Goal: Task Accomplishment & Management: Complete application form

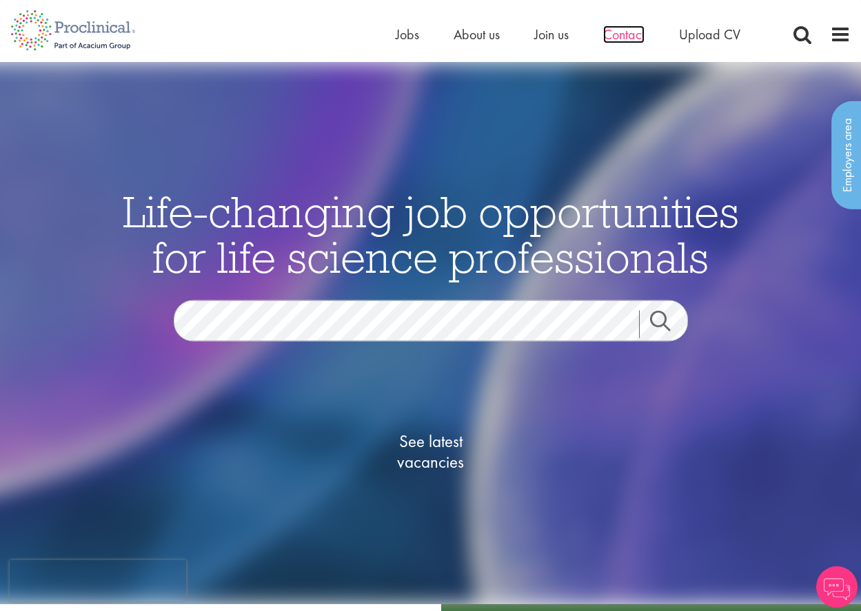
click at [631, 32] on span "Contact" at bounding box center [623, 35] width 41 height 18
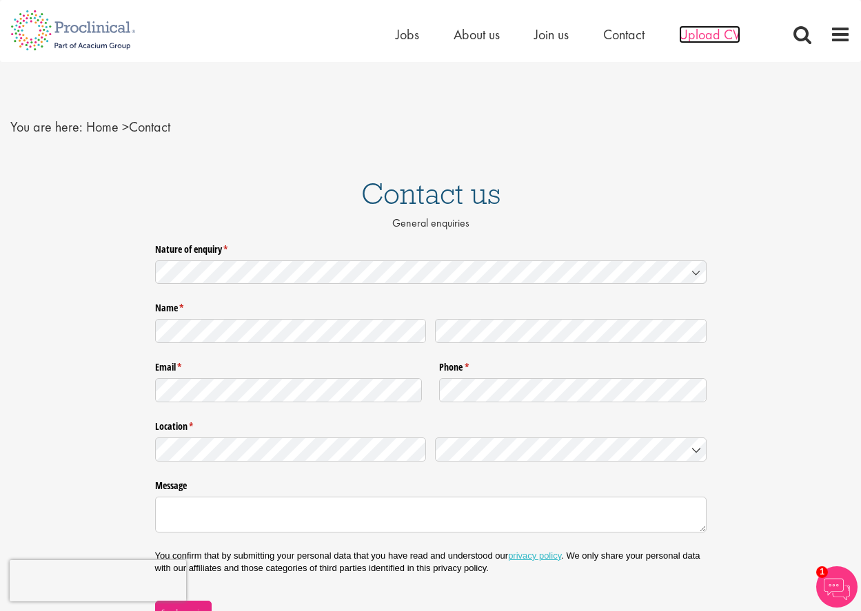
click at [709, 39] on span "Upload CV" at bounding box center [709, 35] width 61 height 18
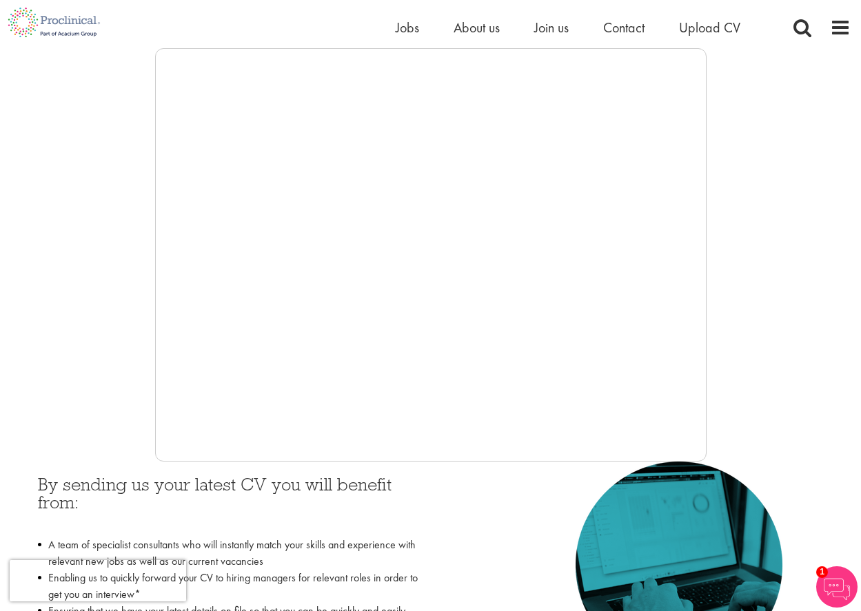
scroll to position [83, 0]
